Goal: Transaction & Acquisition: Purchase product/service

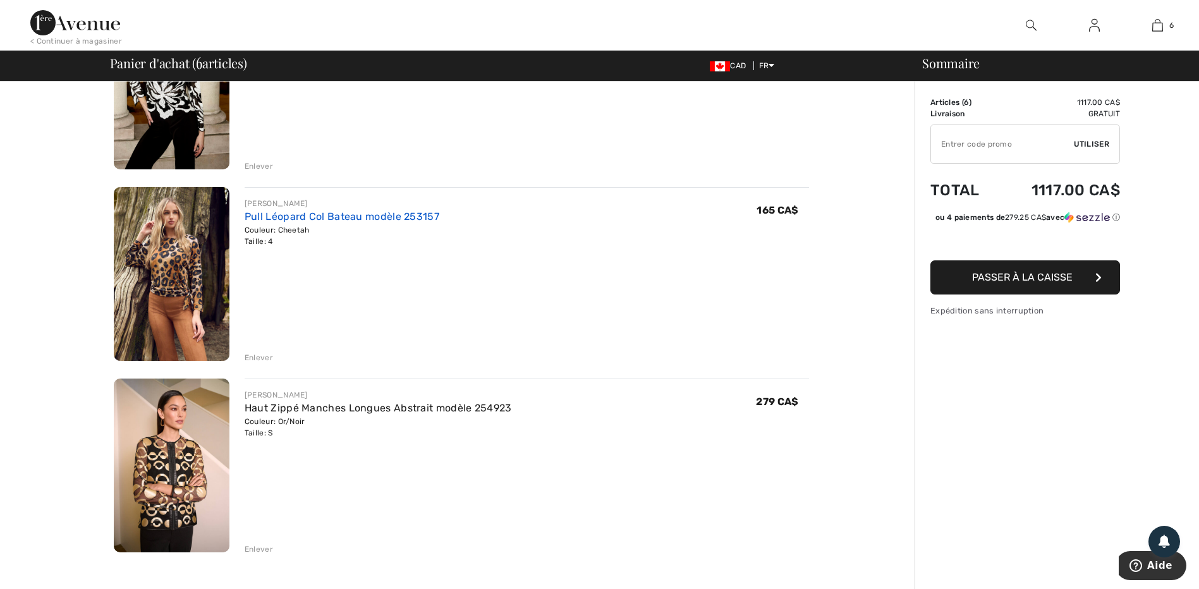
scroll to position [822, 0]
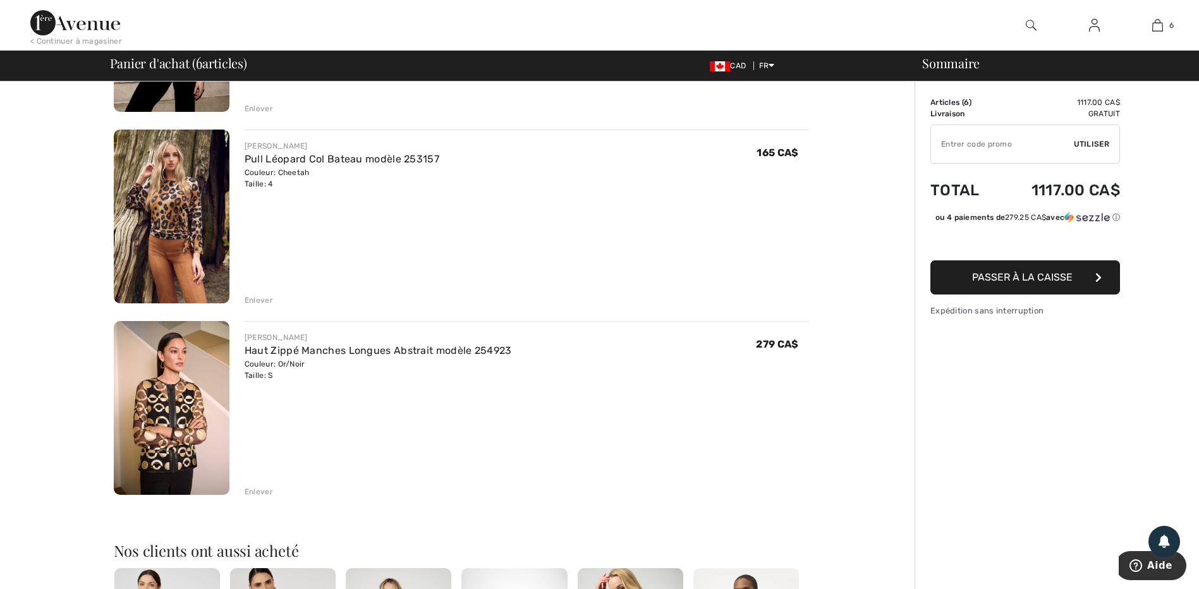
click at [257, 296] on div "Enlever" at bounding box center [259, 300] width 28 height 11
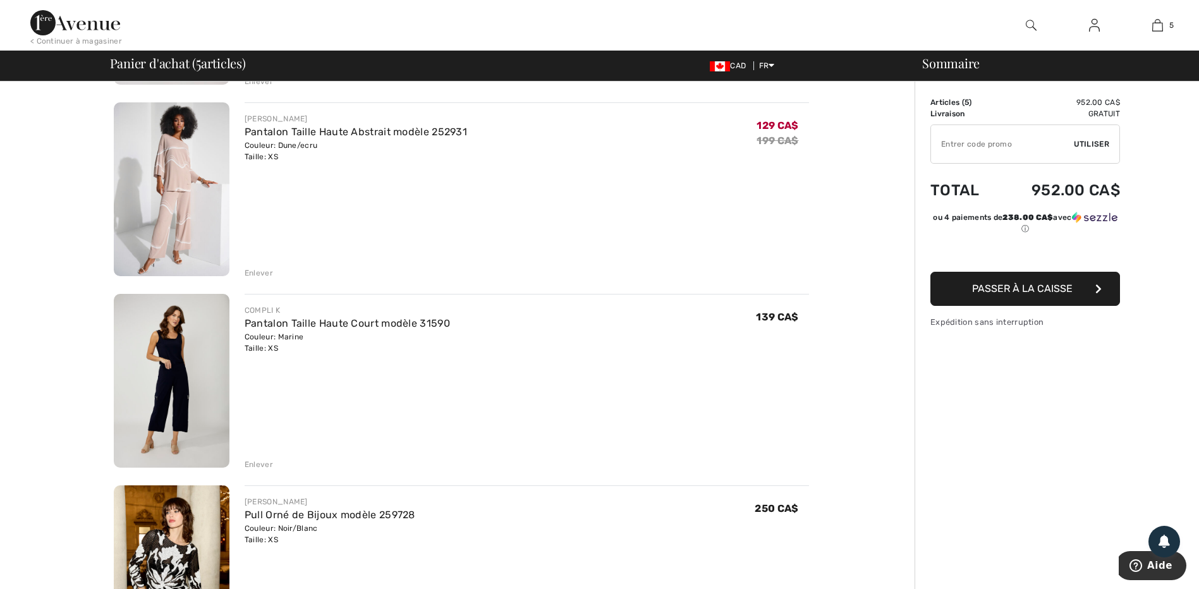
scroll to position [253, 0]
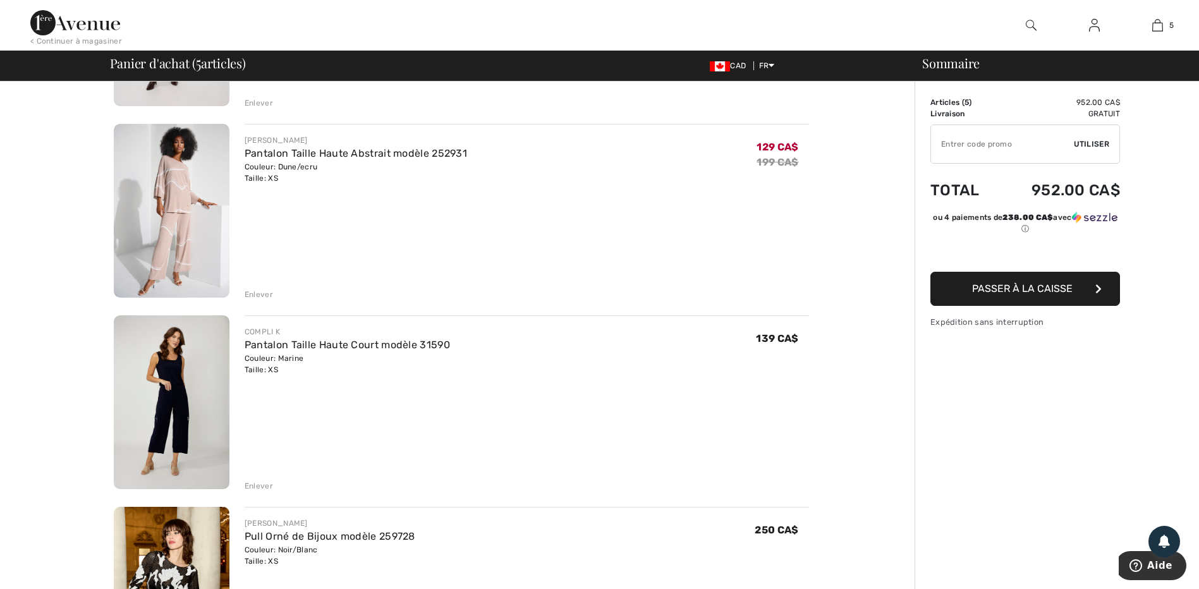
click at [190, 221] on img at bounding box center [172, 211] width 116 height 174
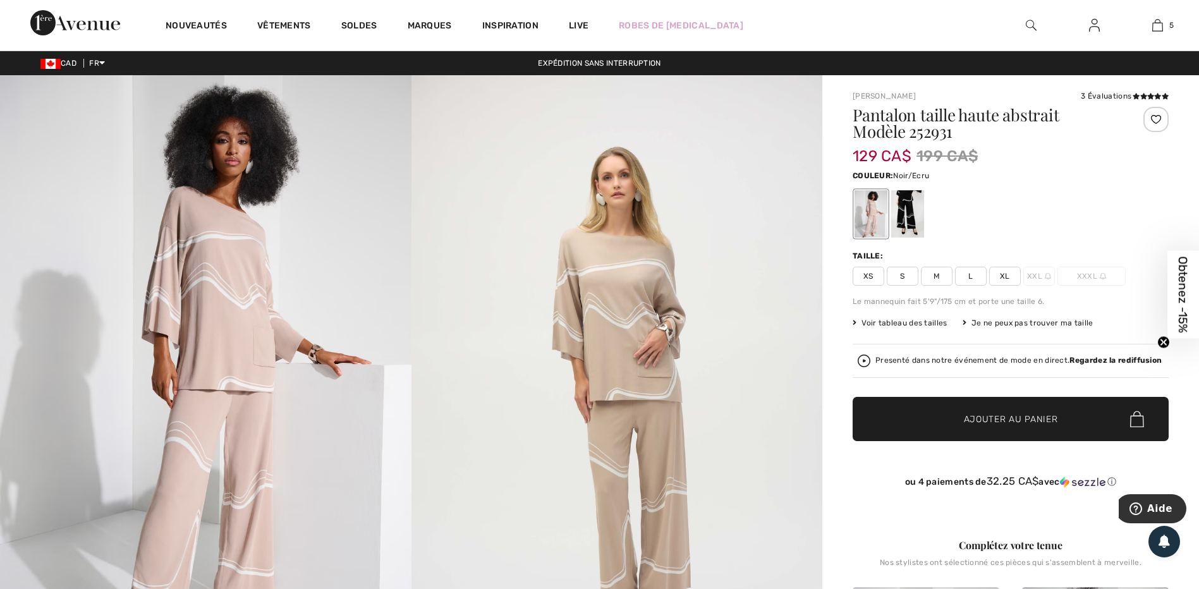
click at [913, 209] on div at bounding box center [907, 213] width 33 height 47
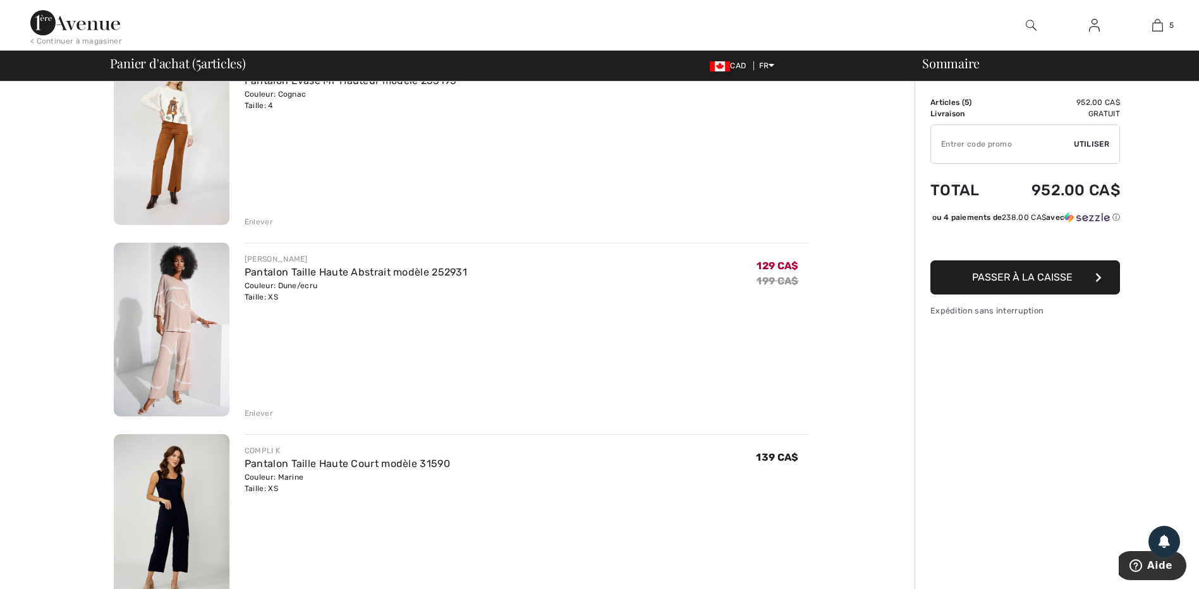
scroll to position [126, 0]
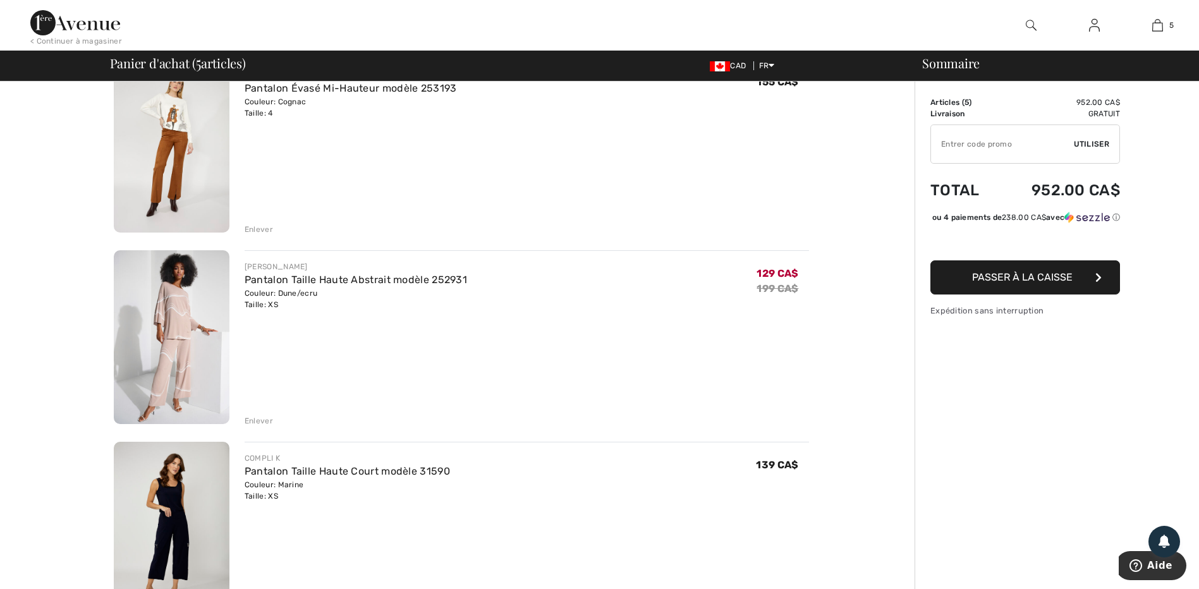
click at [204, 329] on img at bounding box center [172, 337] width 116 height 174
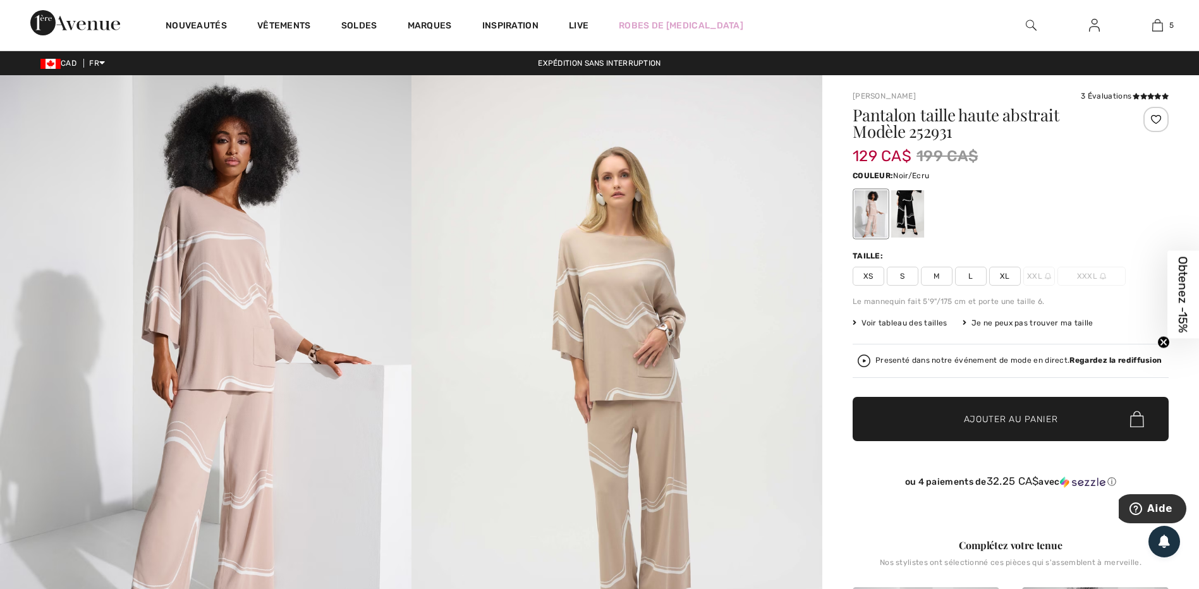
click at [906, 210] on div at bounding box center [907, 213] width 33 height 47
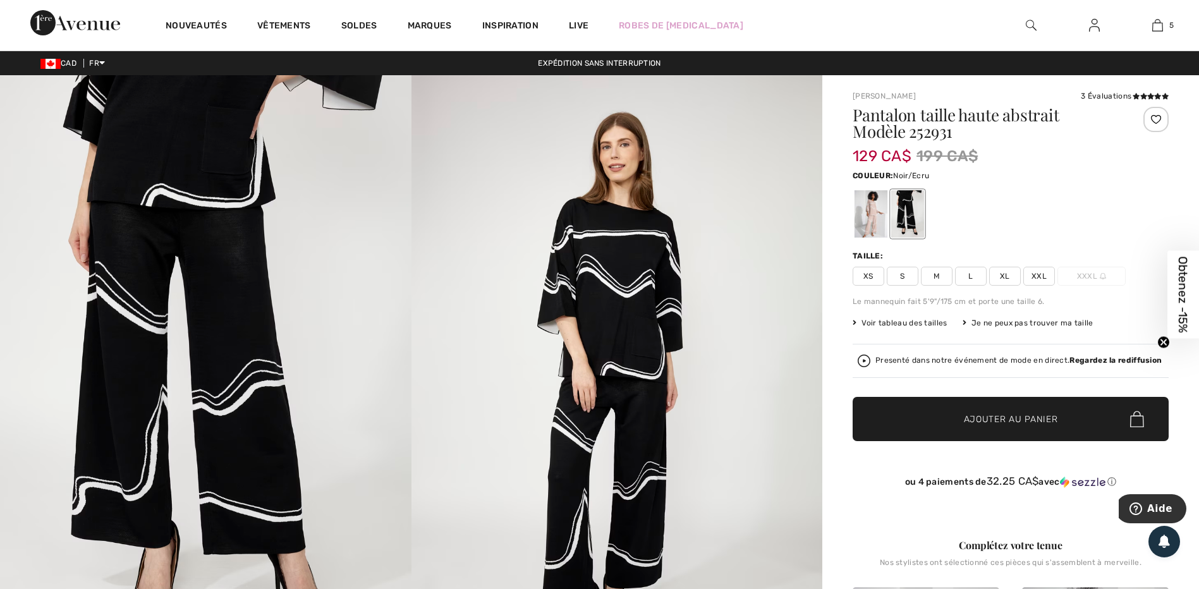
click at [863, 273] on span "XS" at bounding box center [869, 276] width 32 height 19
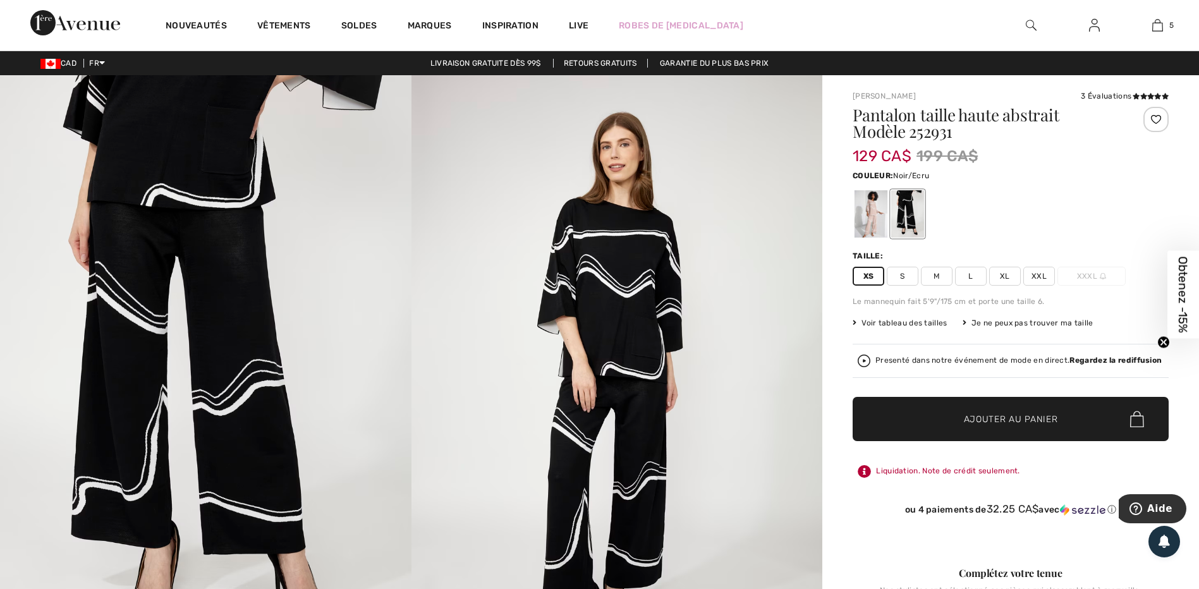
click at [949, 413] on span "✔ Ajouté au panier" at bounding box center [991, 419] width 99 height 13
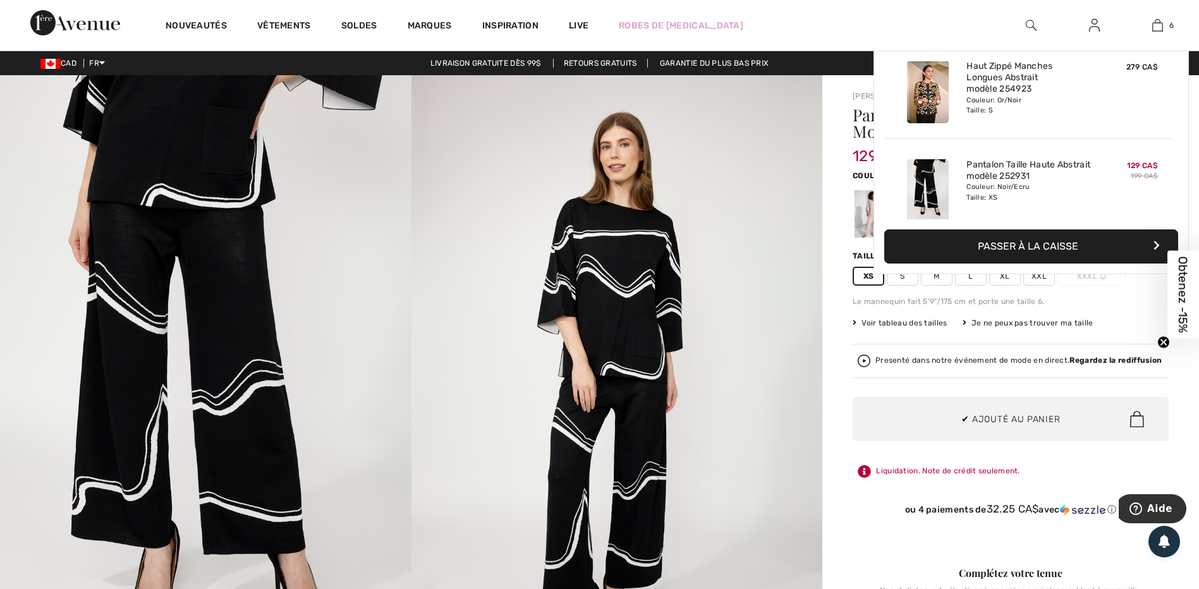
scroll to position [434, 0]
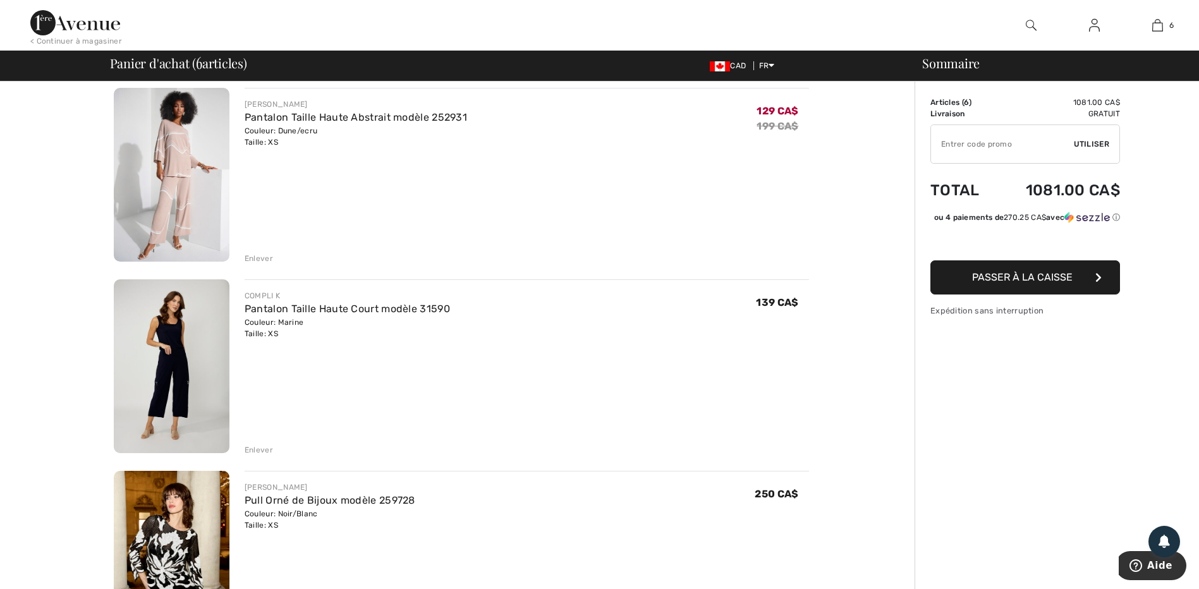
scroll to position [253, 0]
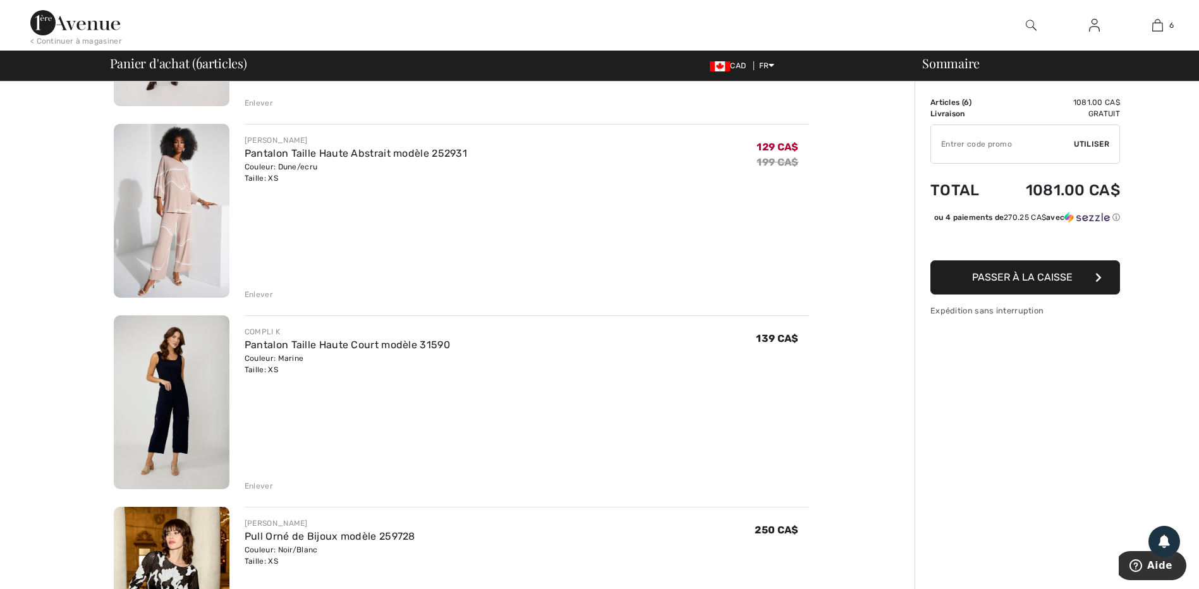
click at [257, 290] on div "Enlever" at bounding box center [259, 294] width 28 height 11
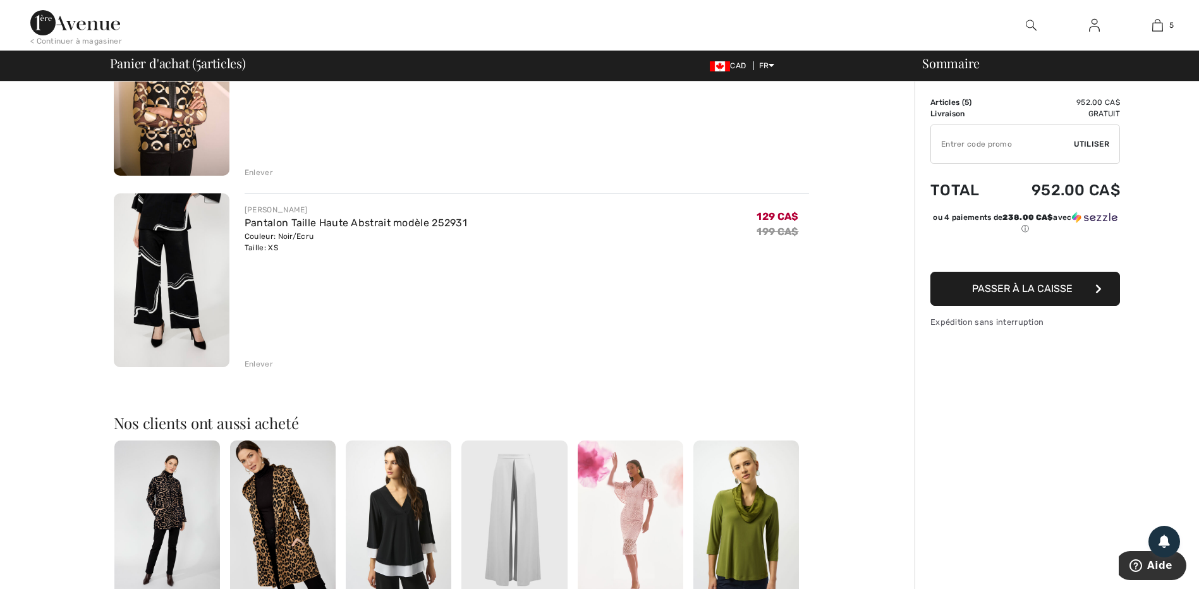
scroll to position [758, 0]
click at [264, 363] on div "Enlever" at bounding box center [259, 363] width 28 height 11
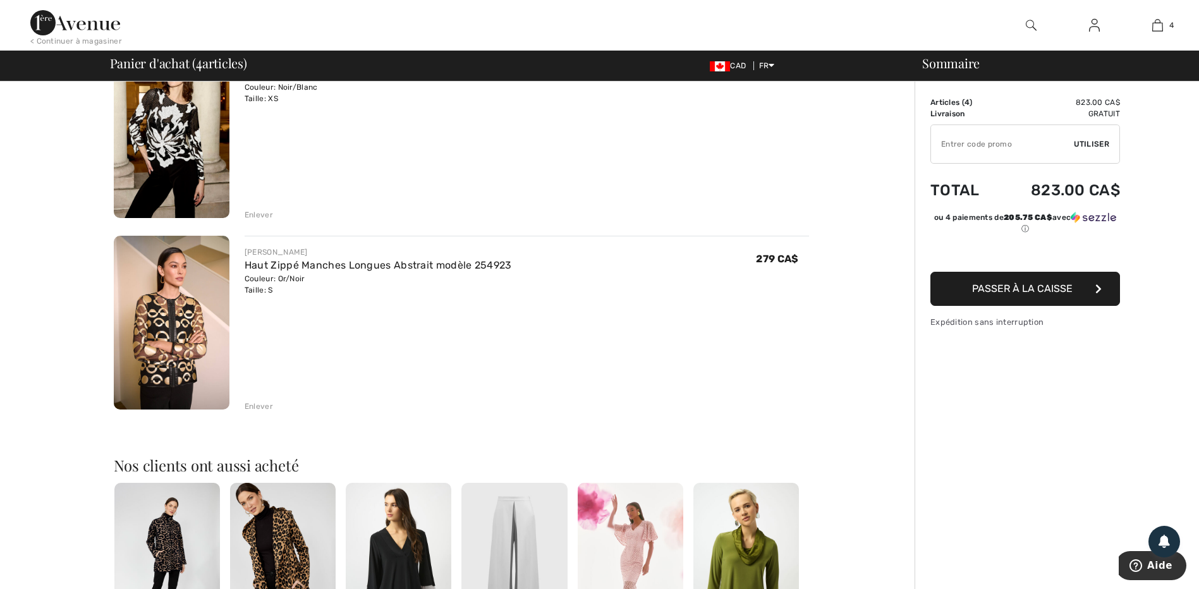
scroll to position [506, 0]
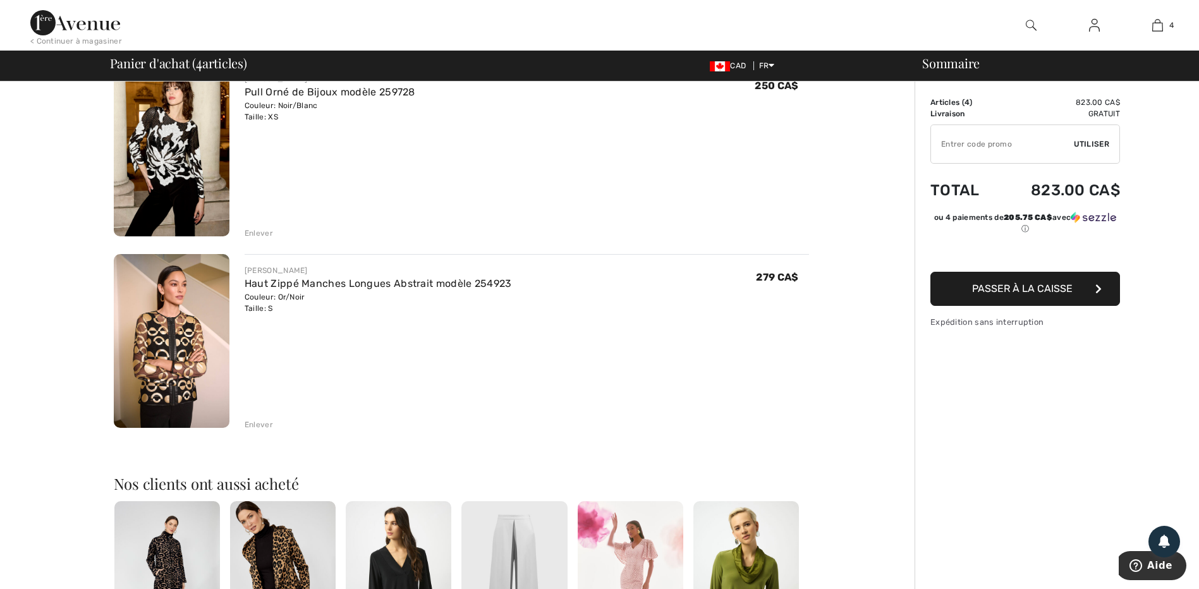
click at [204, 326] on img at bounding box center [172, 341] width 116 height 174
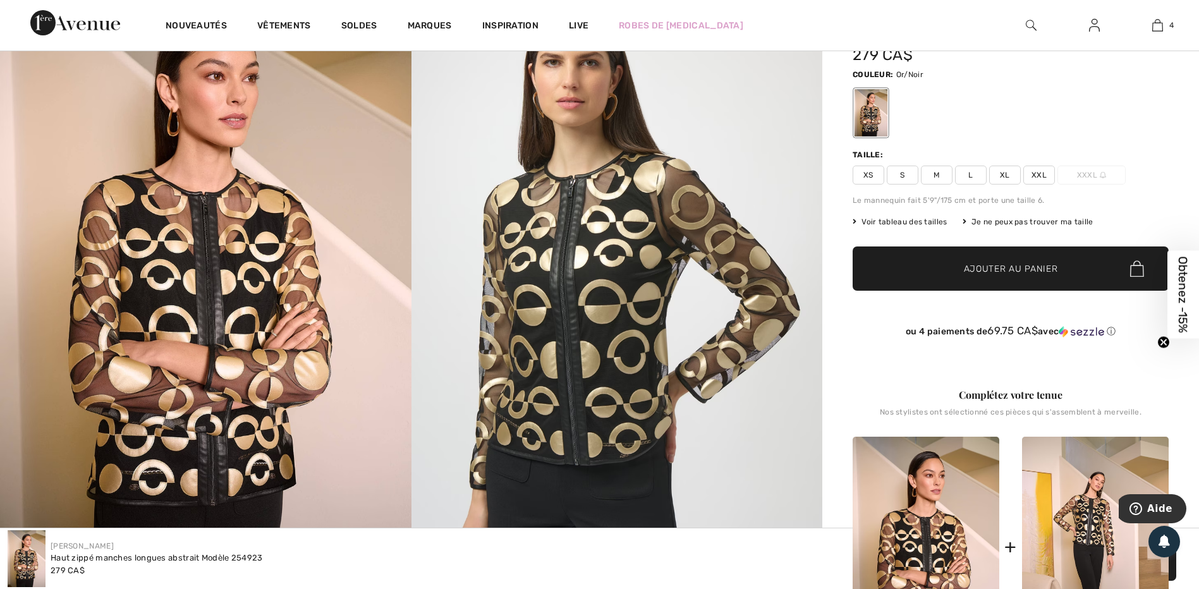
scroll to position [63, 0]
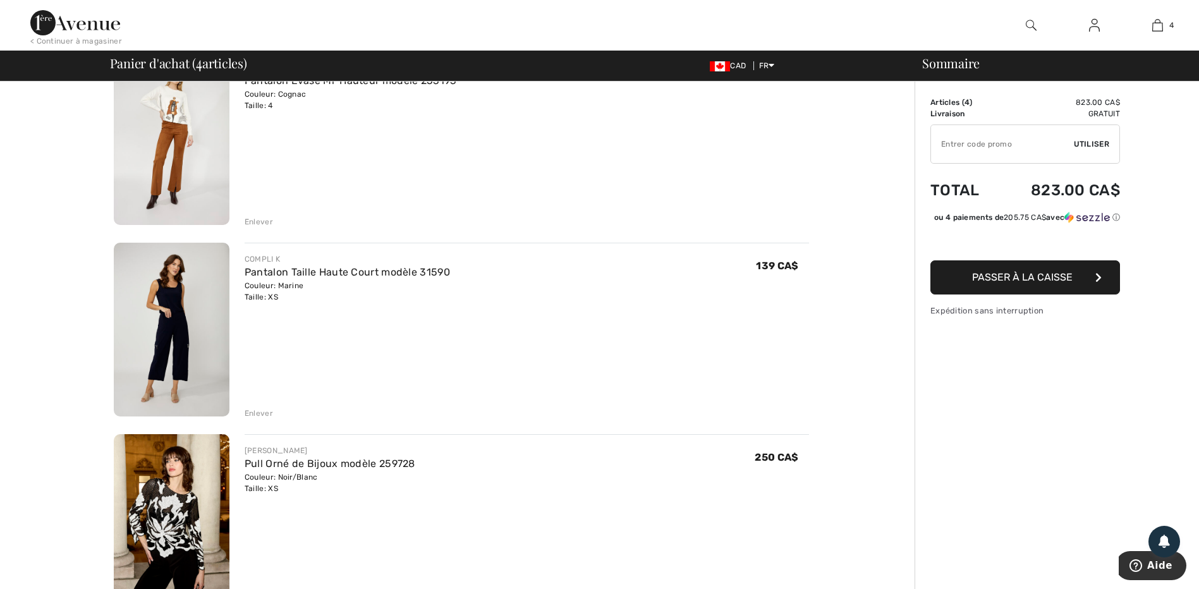
scroll to position [126, 0]
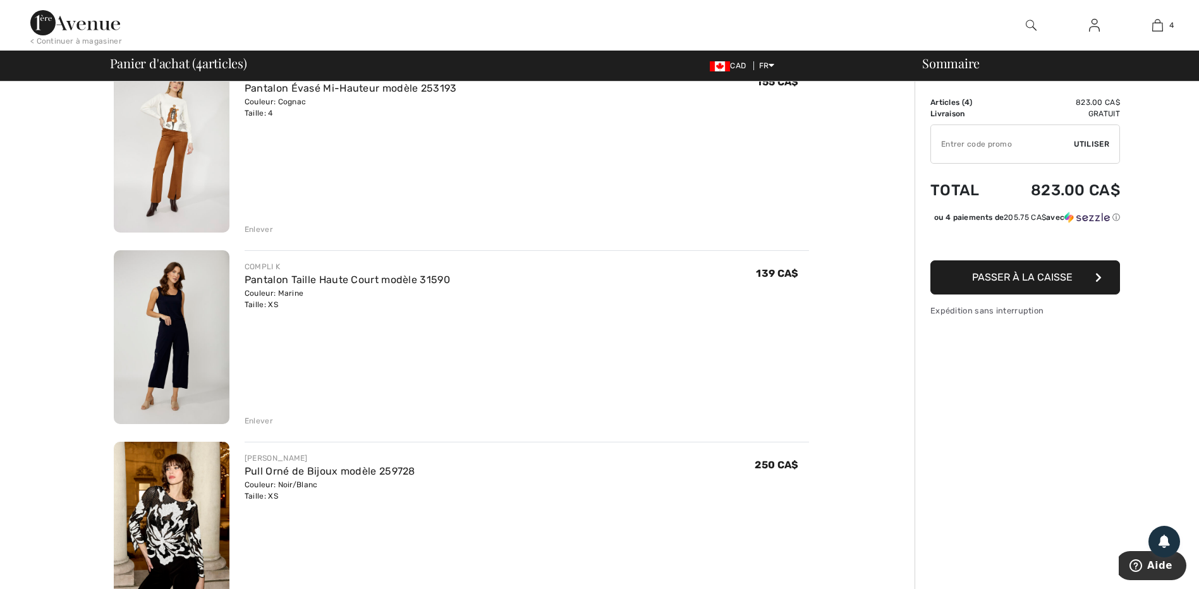
click at [257, 420] on div "Enlever" at bounding box center [259, 420] width 28 height 11
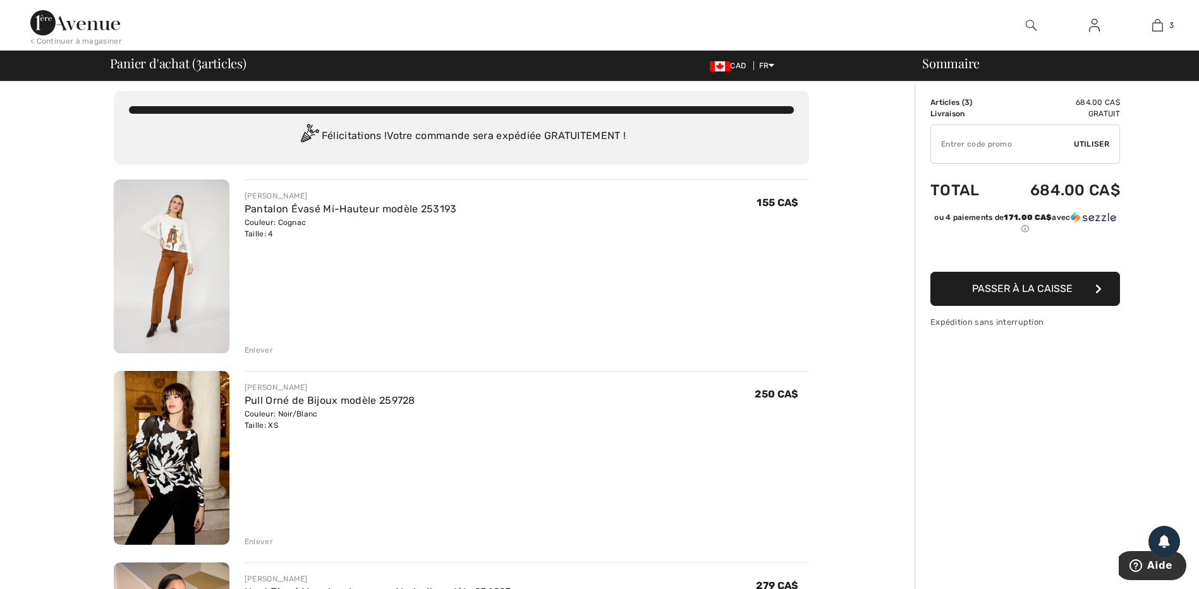
scroll to position [0, 0]
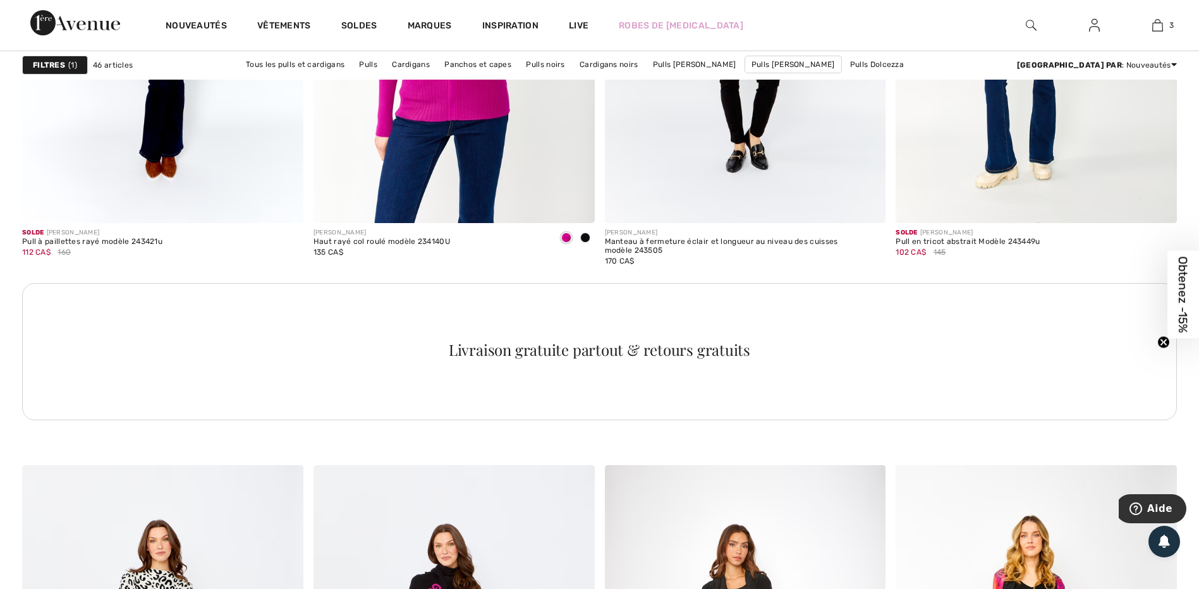
scroll to position [5561, 0]
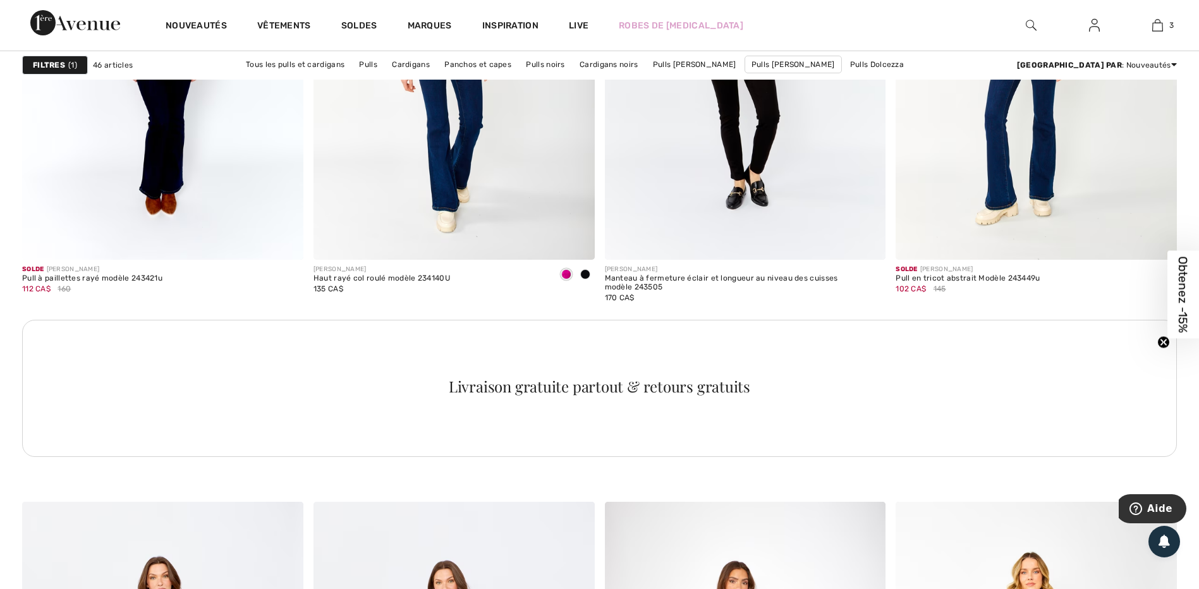
click at [1091, 33] on img at bounding box center [1094, 25] width 11 height 15
